Goal: Obtain resource: Download file/media

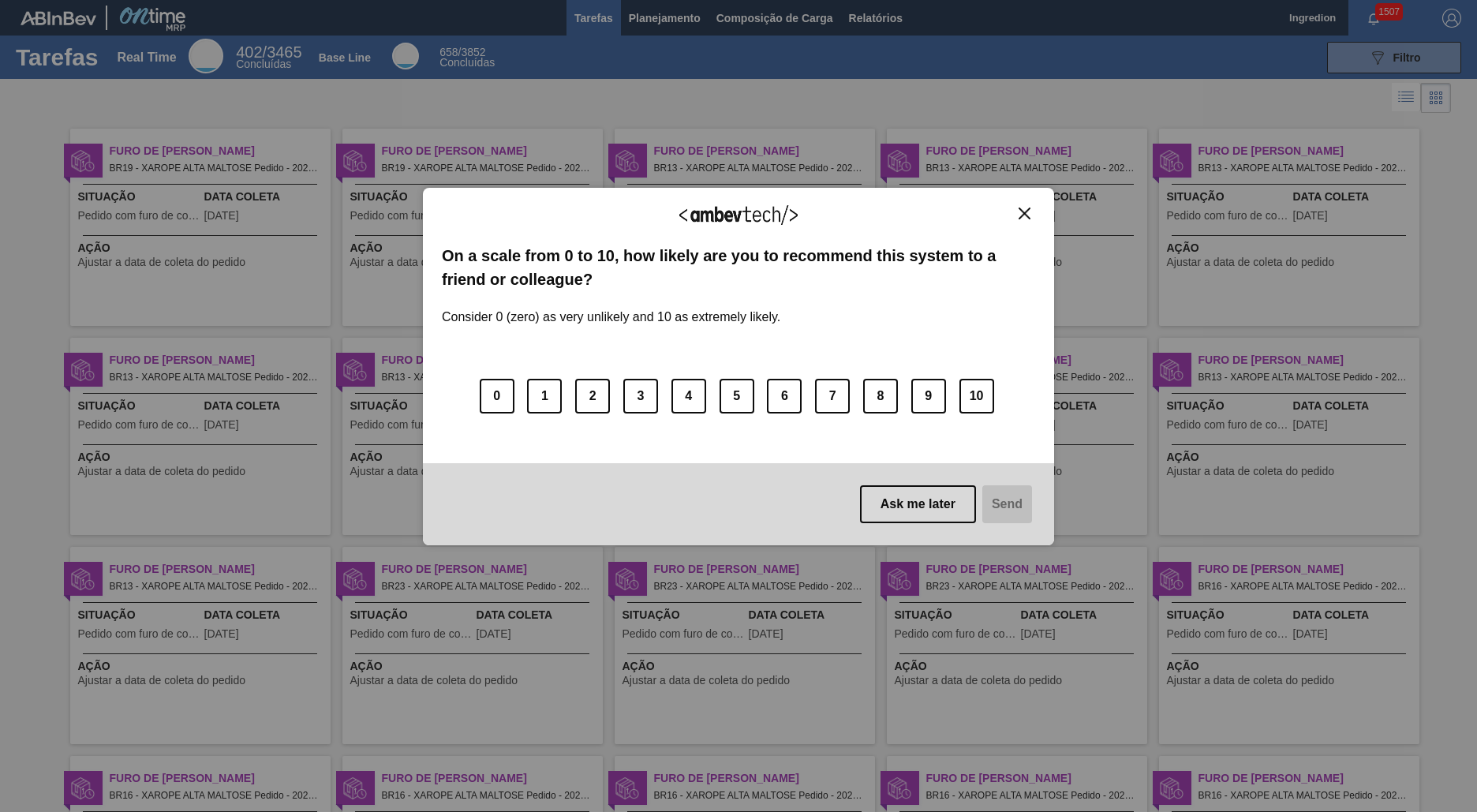
click at [1025, 213] on img "Close" at bounding box center [1025, 214] width 12 height 12
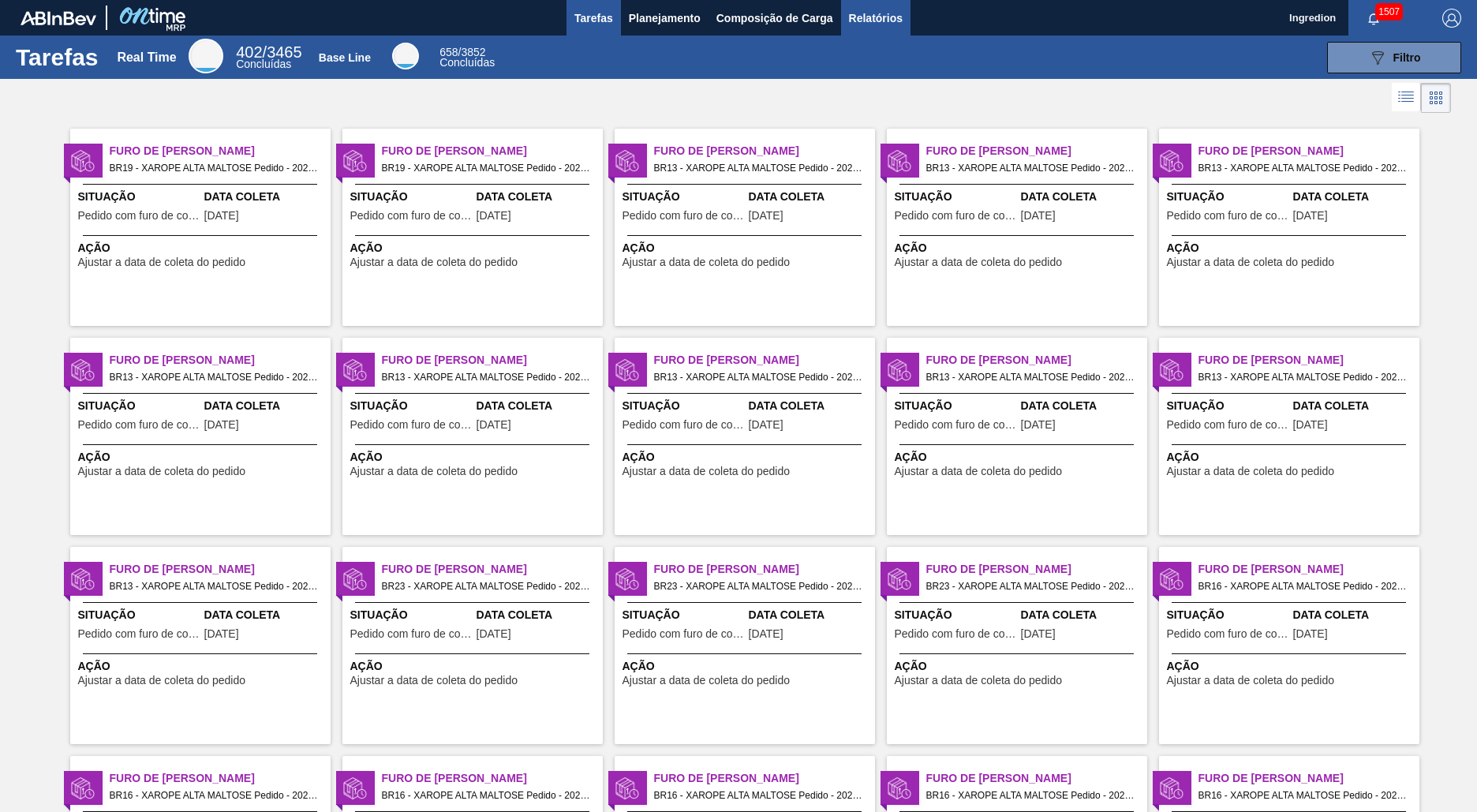
click at [875, 17] on span "Relatórios" at bounding box center [877, 18] width 54 height 19
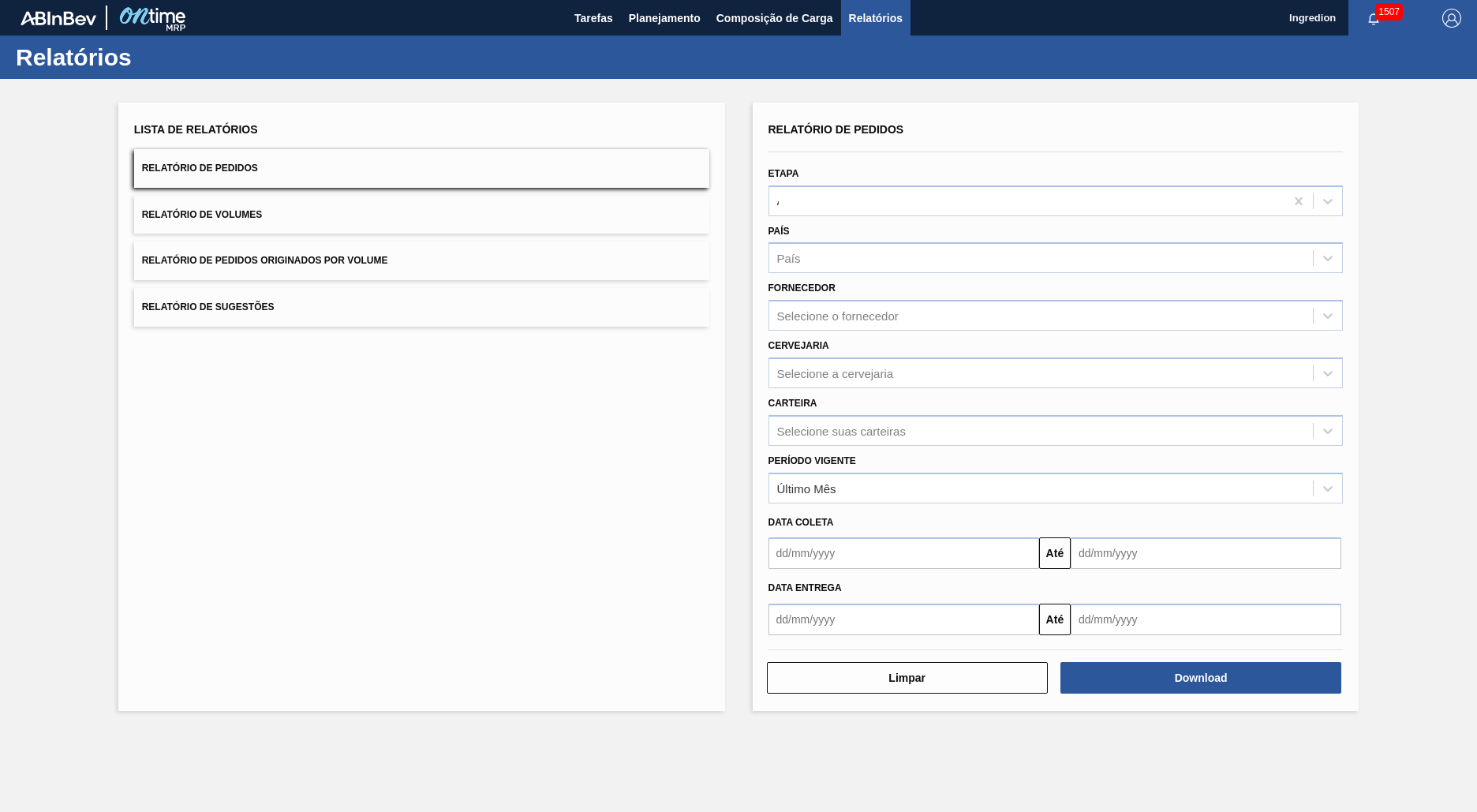
type input "Aguardando Faturamento"
type input "Xarope"
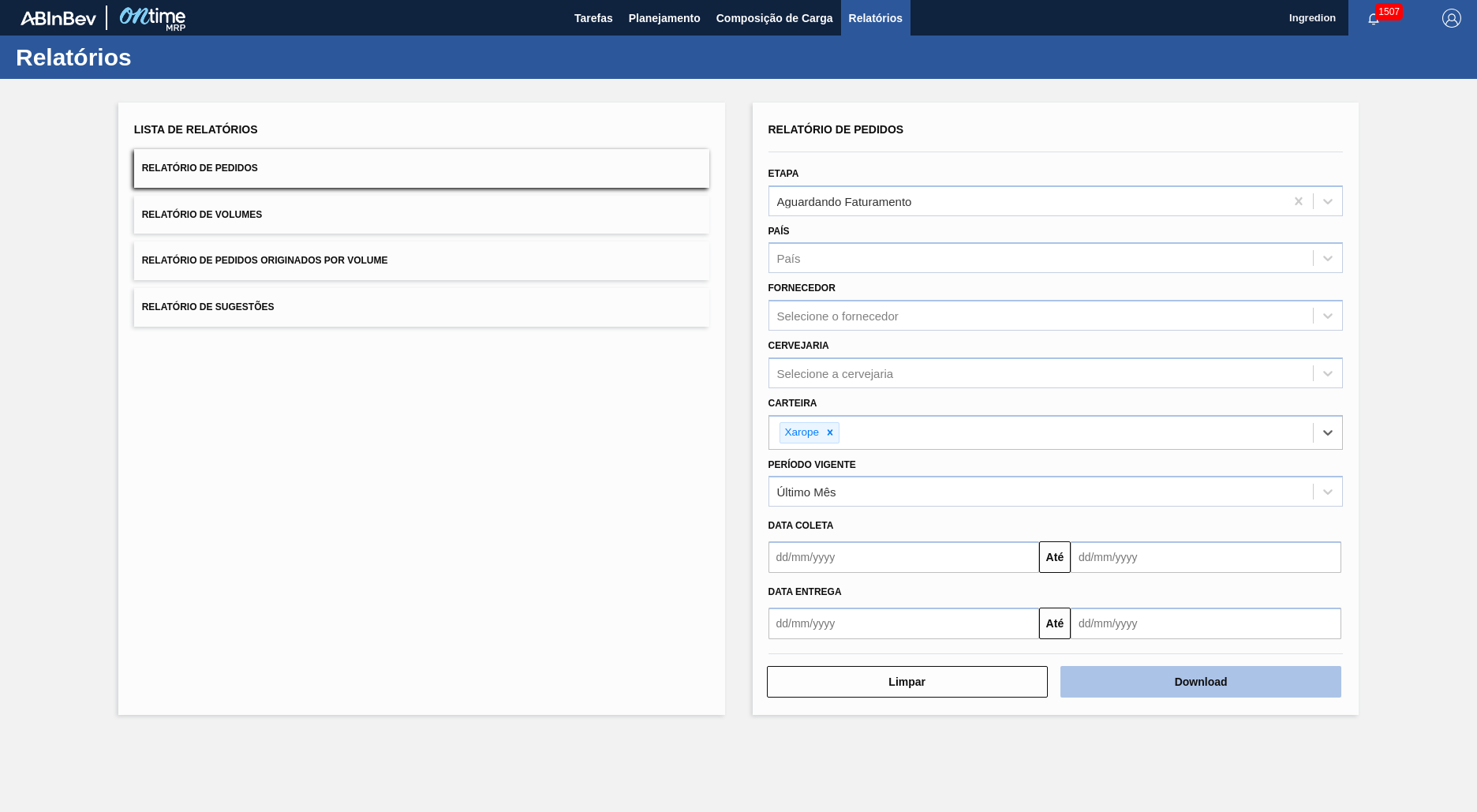
click at [1201, 682] on button "Download" at bounding box center [1201, 681] width 281 height 32
